Goal: Navigation & Orientation: Find specific page/section

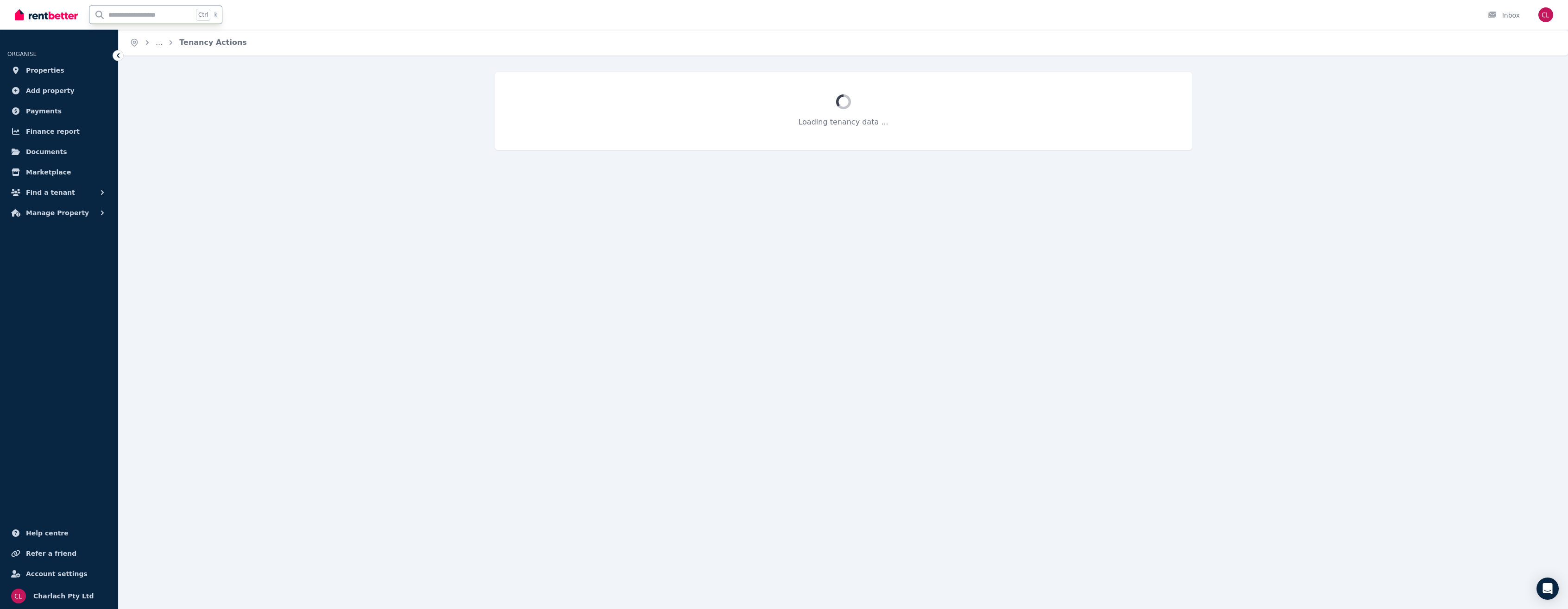
click at [147, 15] on input "text" at bounding box center [141, 15] width 103 height 18
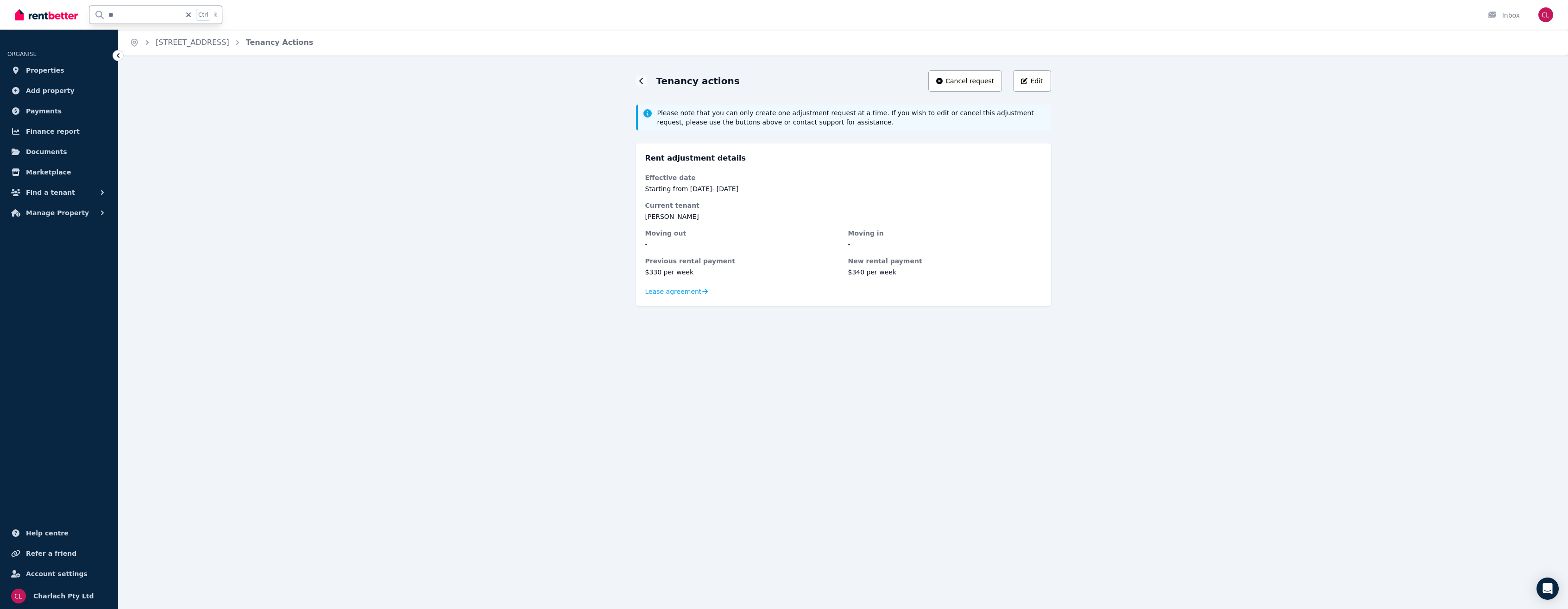
type input "***"
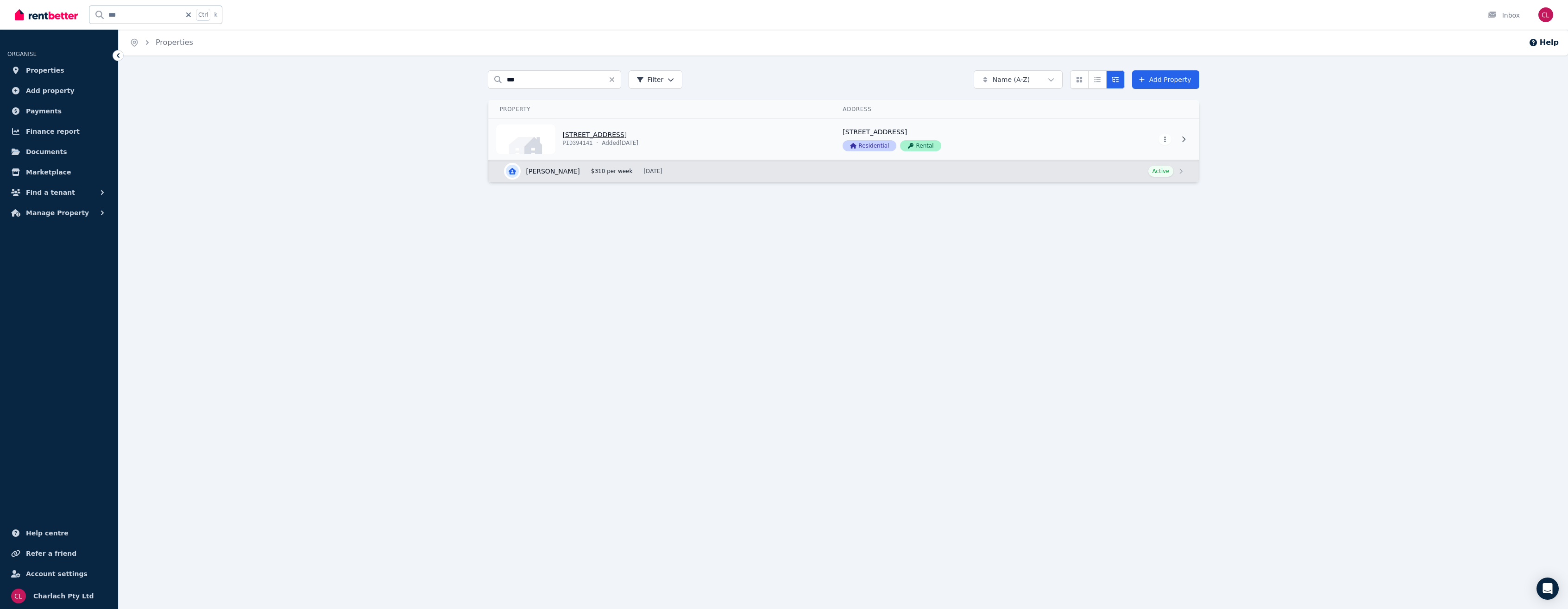
click at [656, 136] on link "View property details" at bounding box center [660, 139] width 343 height 41
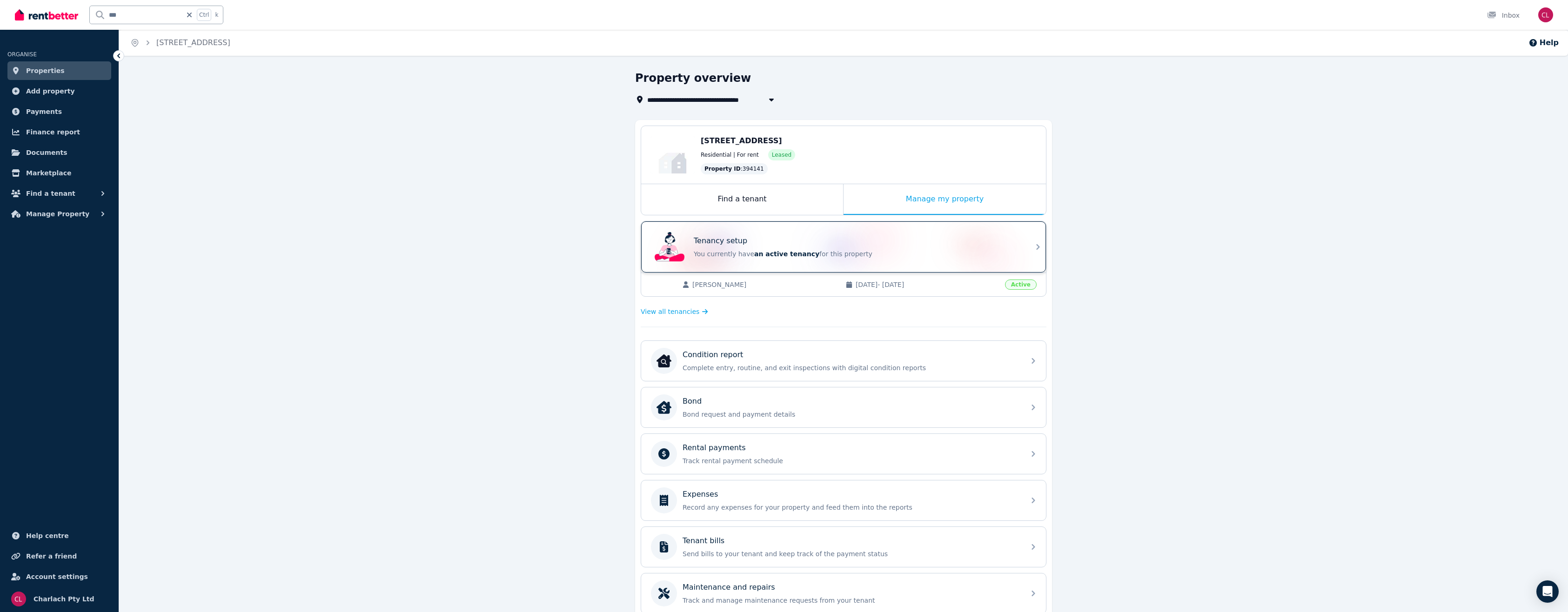
click at [738, 254] on p "You currently have an active tenancy for this property" at bounding box center [856, 254] width 326 height 9
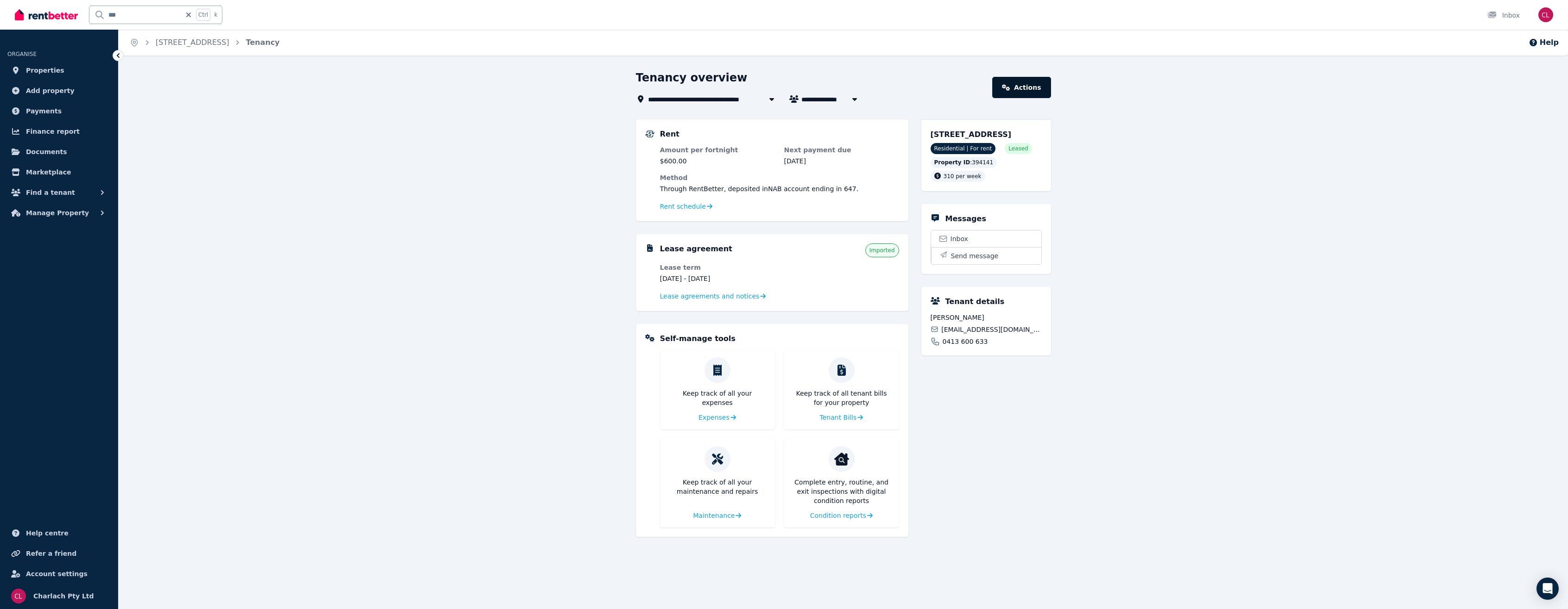
click at [1028, 94] on link "Actions" at bounding box center [1021, 87] width 58 height 21
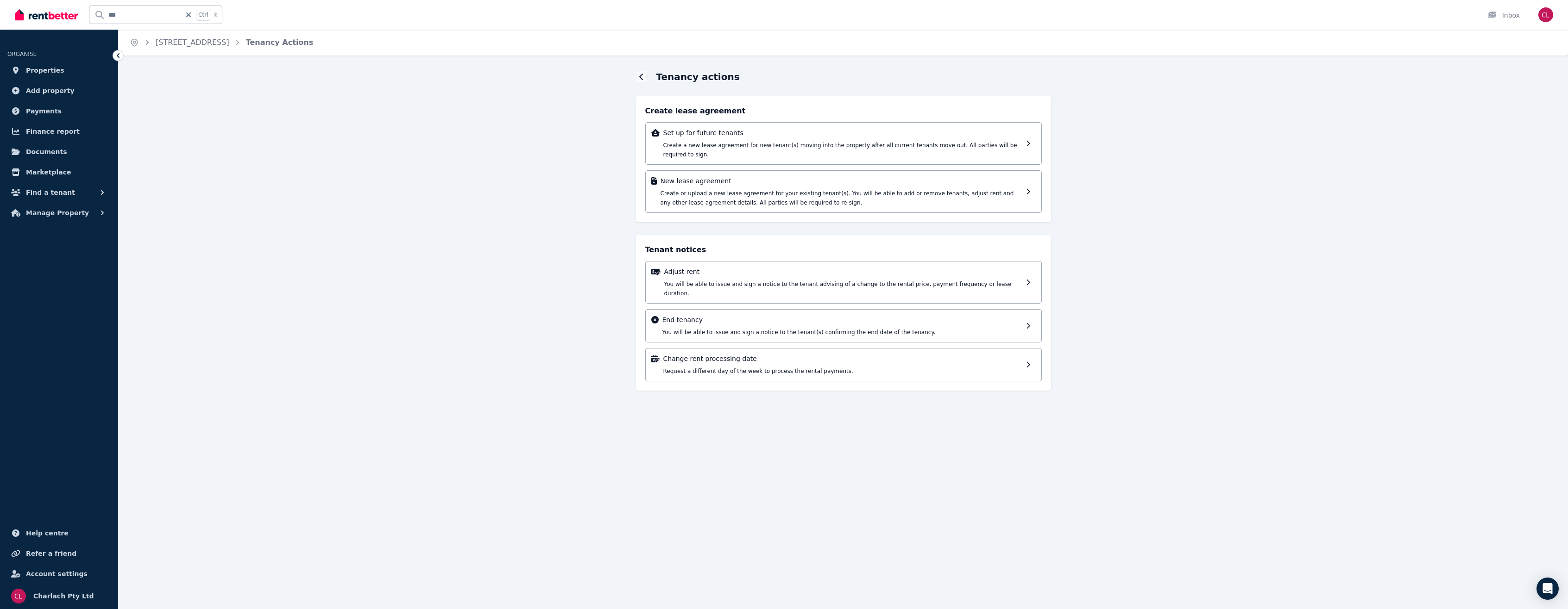
click at [515, 187] on div "Tenancy actions Create lease agreement Set up for future tenants Create a new l…" at bounding box center [843, 239] width 1449 height 337
click at [190, 17] on icon at bounding box center [188, 15] width 9 height 7
click at [134, 18] on input "text" at bounding box center [141, 15] width 103 height 18
click at [229, 41] on link "[STREET_ADDRESS]" at bounding box center [192, 42] width 74 height 9
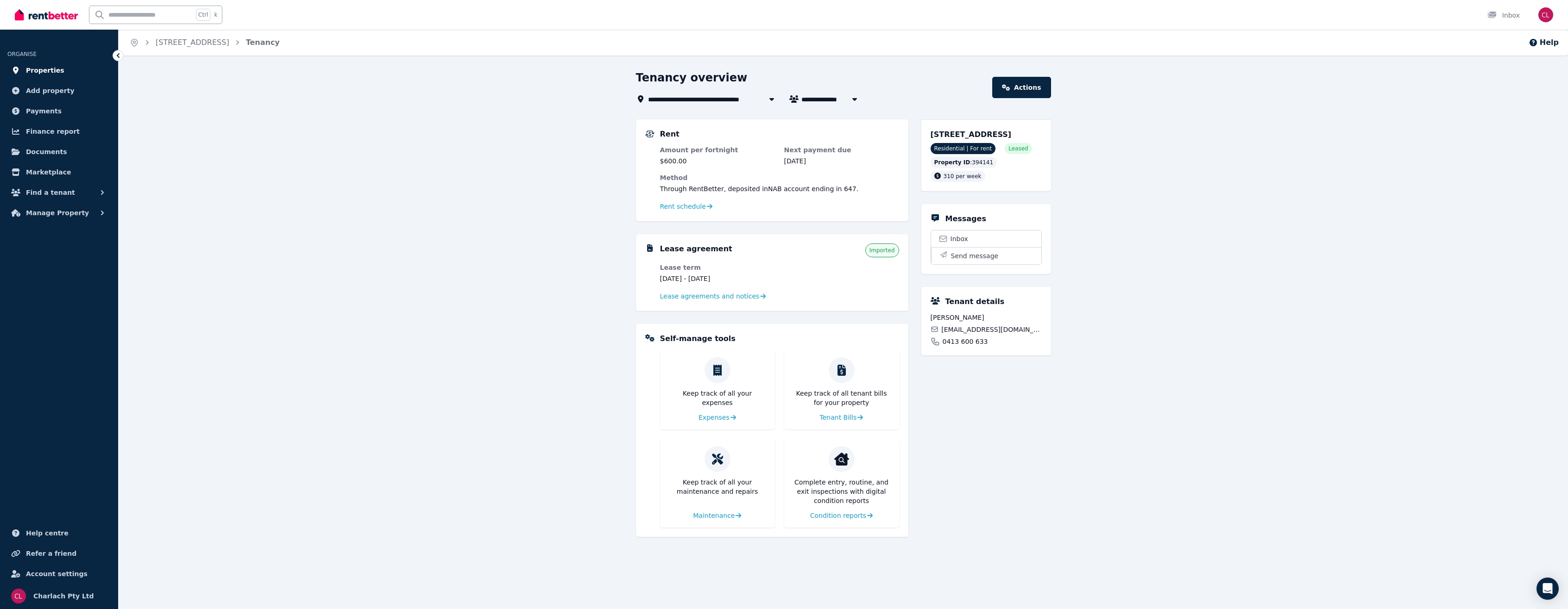
click at [41, 63] on link "Properties" at bounding box center [59, 70] width 103 height 18
